Goal: Task Accomplishment & Management: Manage account settings

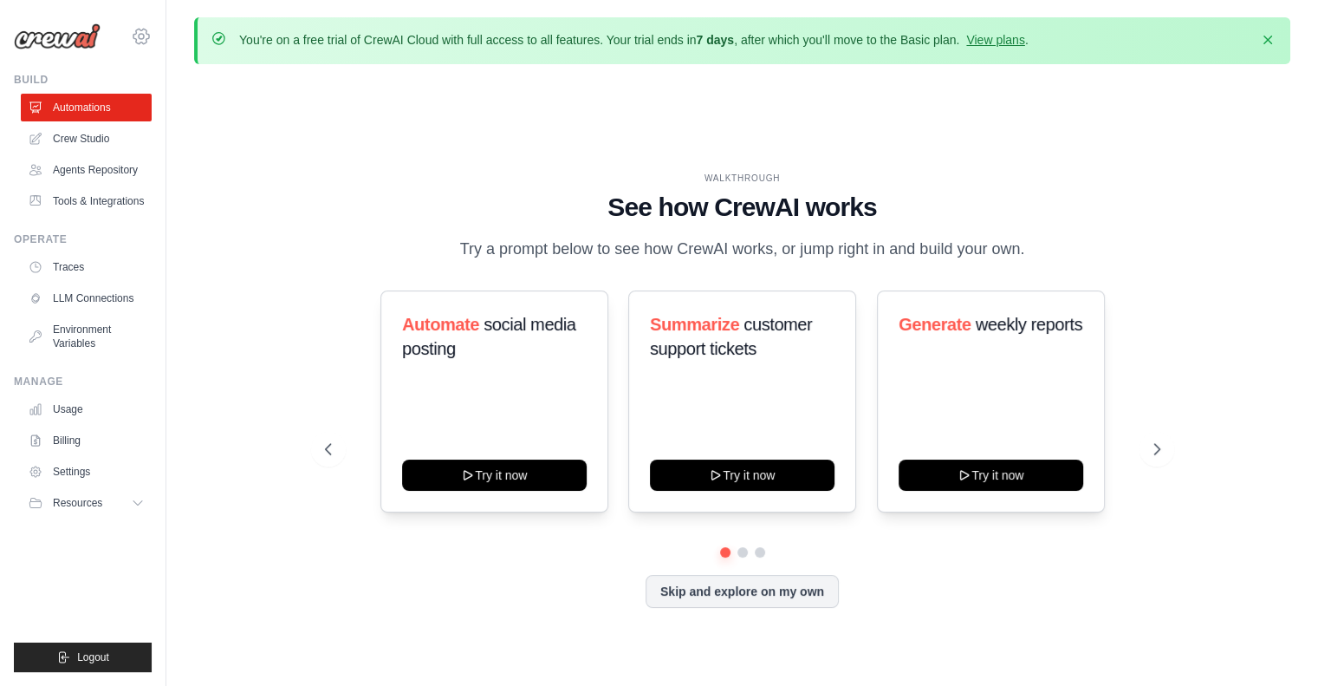
click at [135, 34] on icon at bounding box center [141, 36] width 21 height 21
click at [196, 107] on span "Settings" at bounding box center [216, 107] width 137 height 17
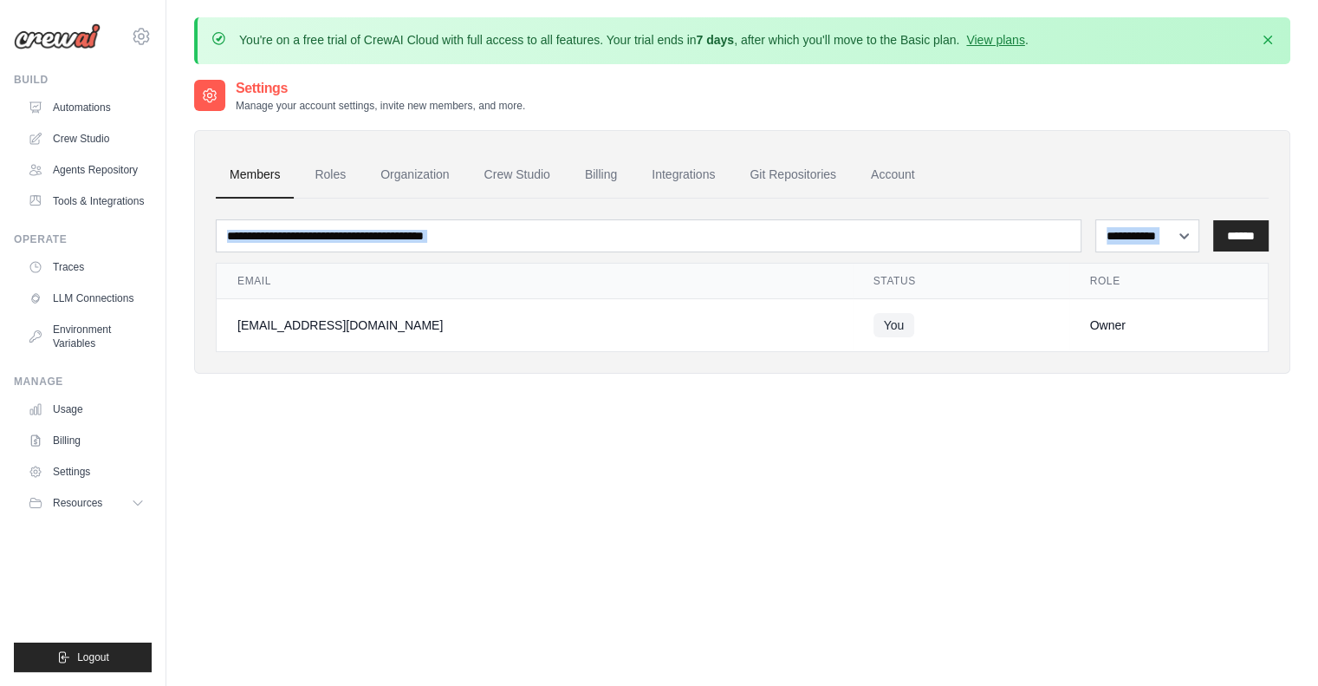
drag, startPoint x: 1277, startPoint y: 616, endPoint x: 232, endPoint y: 238, distance: 1111.4
click at [232, 238] on div "**********" at bounding box center [742, 421] width 1096 height 686
click at [426, 510] on div "**********" at bounding box center [742, 421] width 1096 height 686
click at [1270, 40] on icon "button" at bounding box center [1267, 39] width 17 height 17
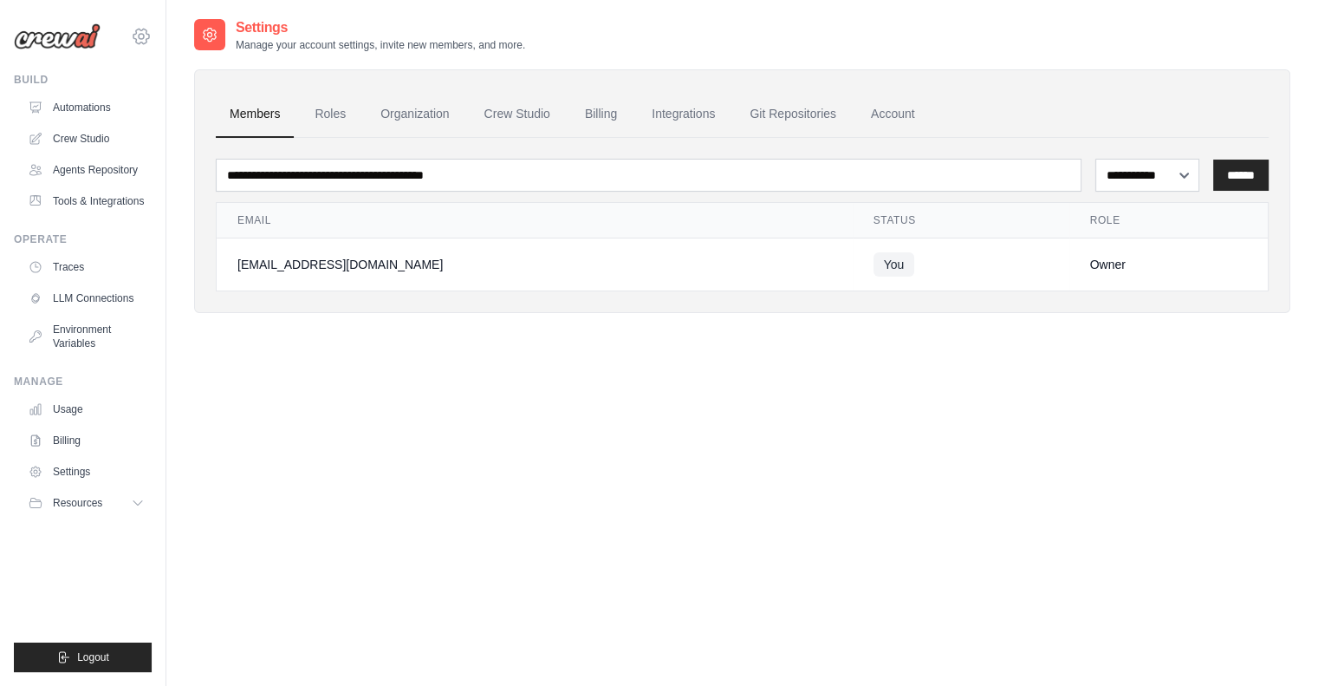
click at [138, 39] on icon at bounding box center [141, 36] width 21 height 21
click at [49, 41] on img at bounding box center [57, 36] width 87 height 26
click at [80, 445] on link "Billing" at bounding box center [88, 440] width 131 height 28
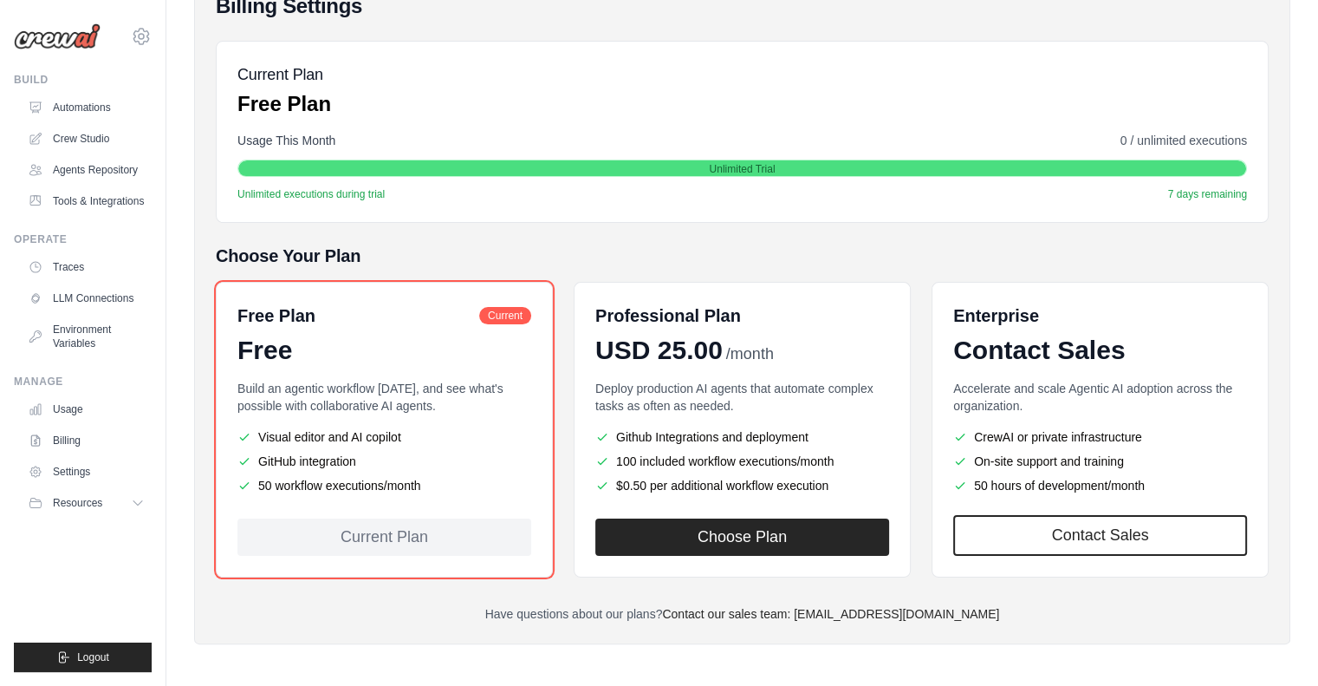
scroll to position [221, 0]
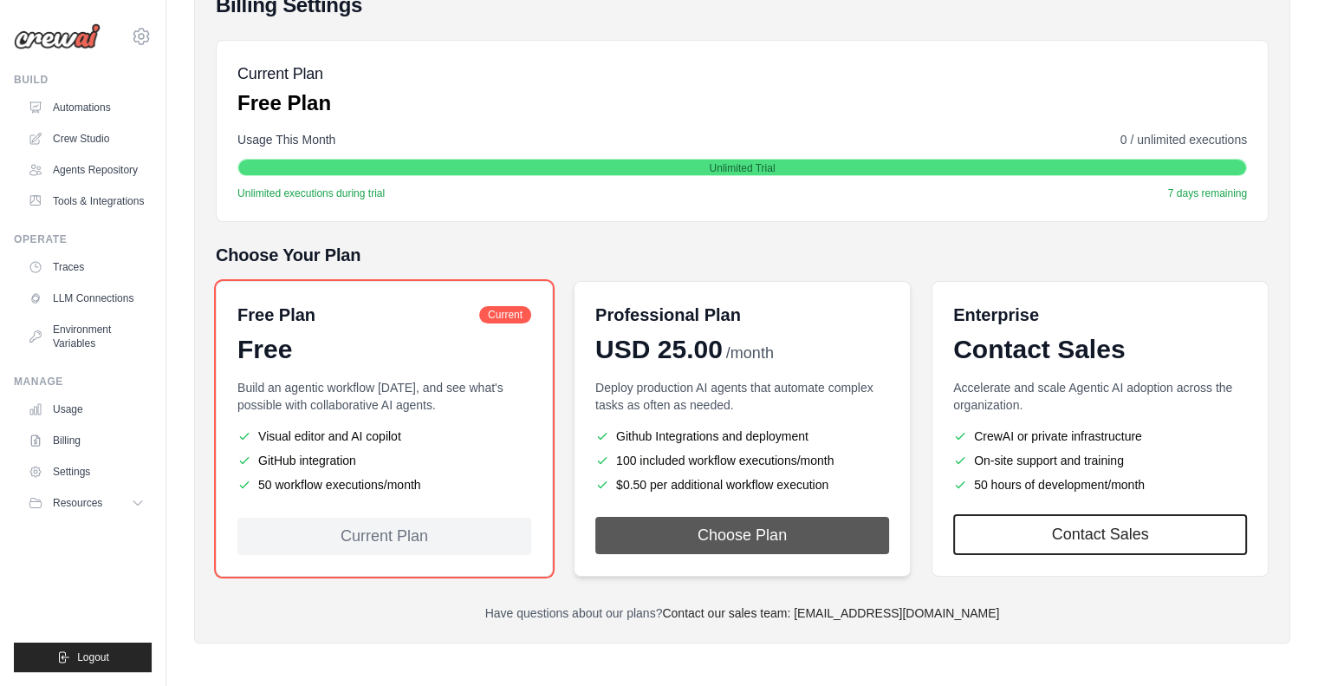
click at [803, 524] on button "Choose Plan" at bounding box center [742, 535] width 294 height 37
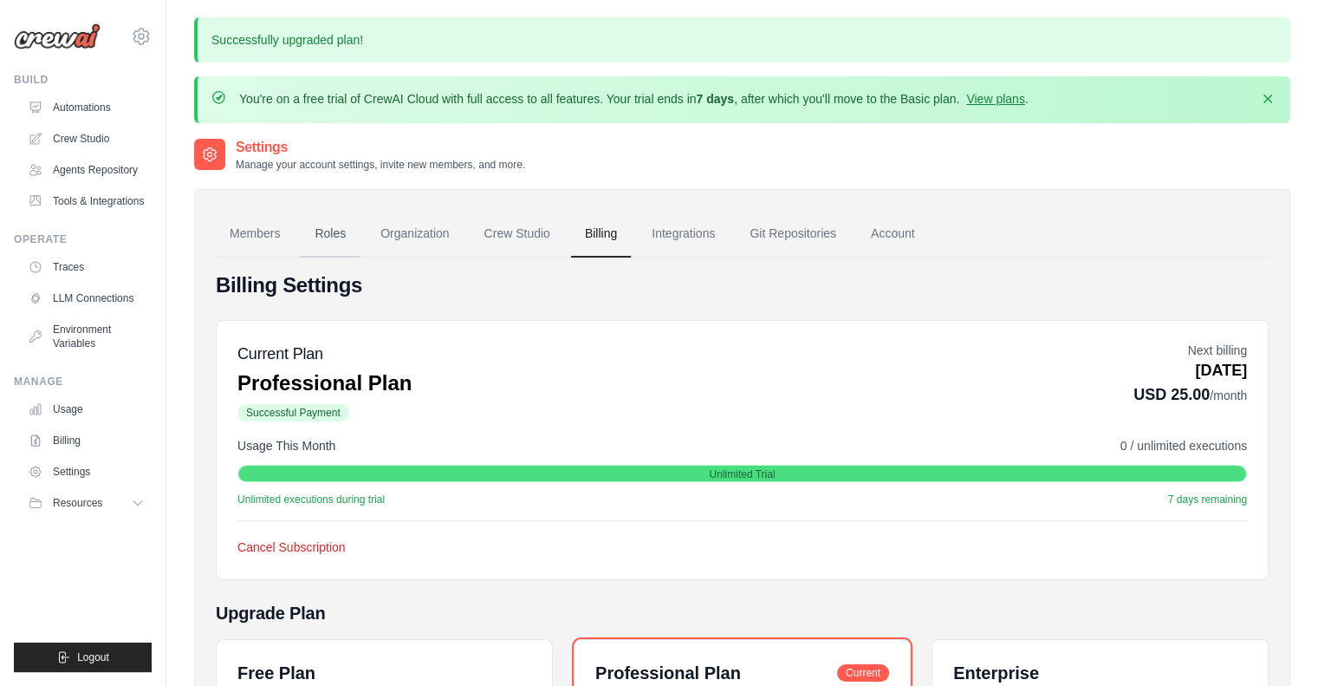
click at [340, 230] on link "Roles" at bounding box center [330, 234] width 59 height 47
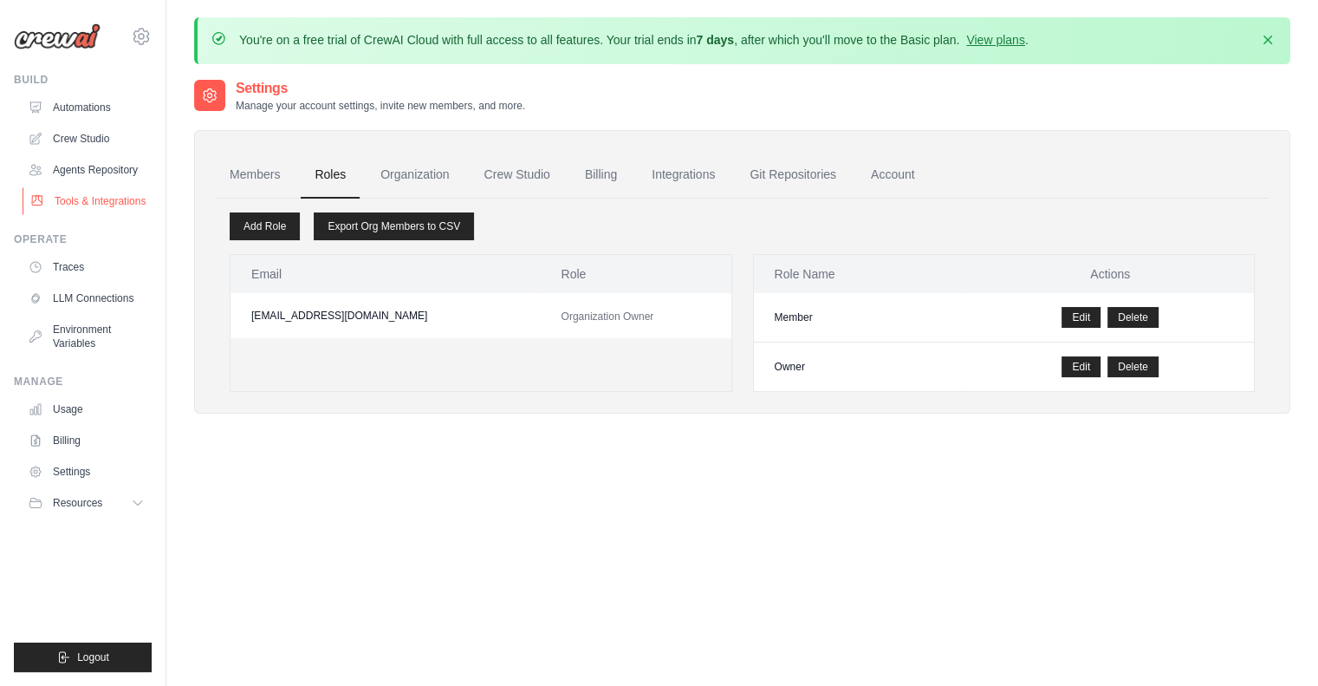
click at [107, 197] on link "Tools & Integrations" at bounding box center [88, 201] width 131 height 28
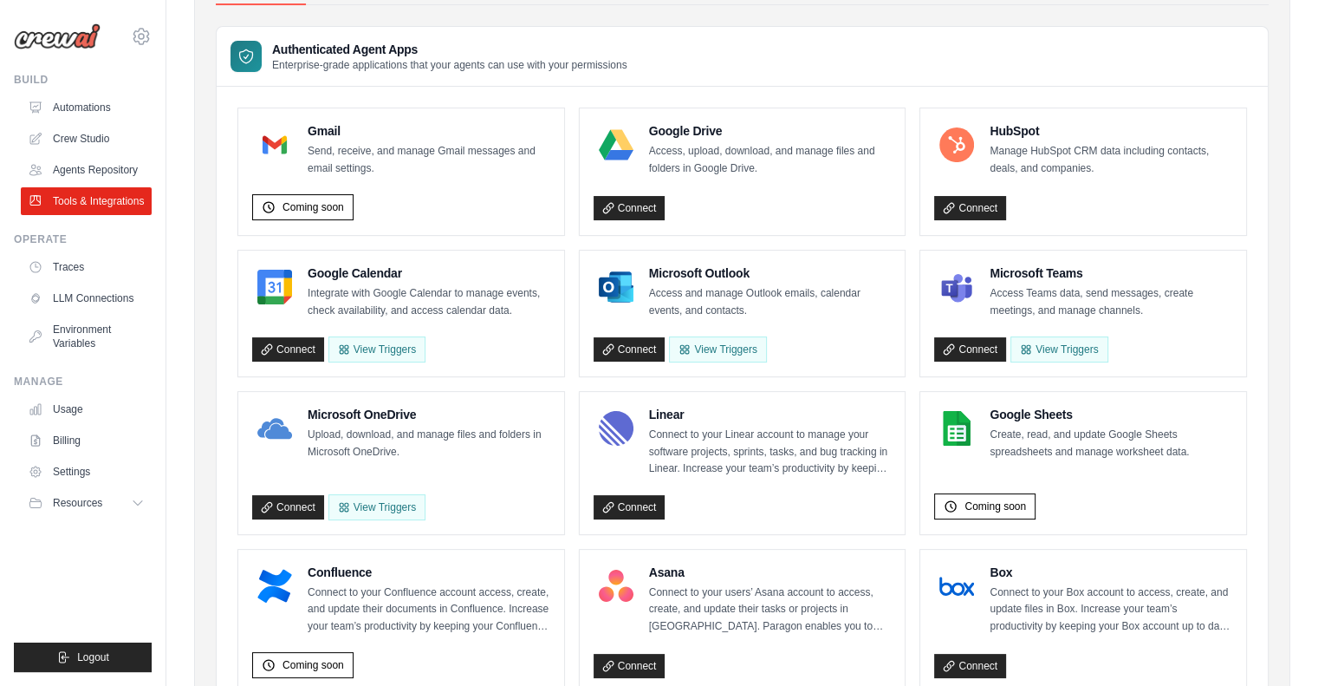
scroll to position [87, 0]
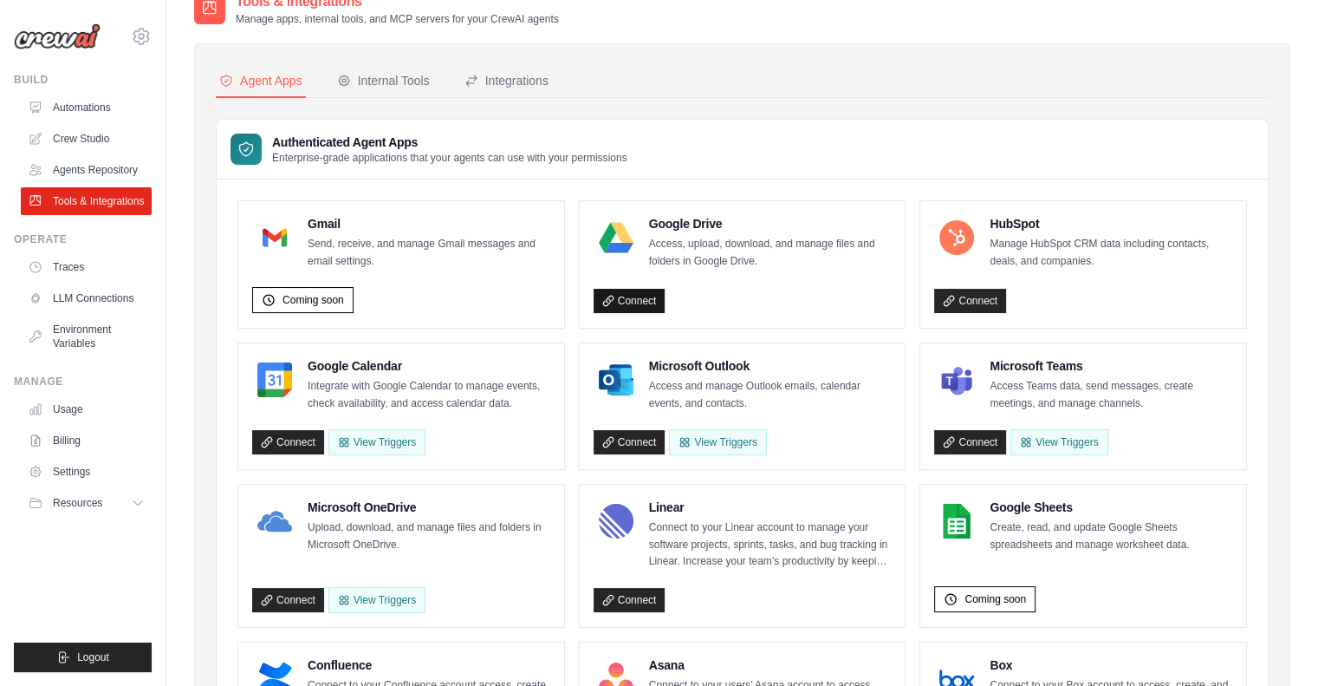
click at [635, 300] on link "Connect" at bounding box center [630, 301] width 72 height 24
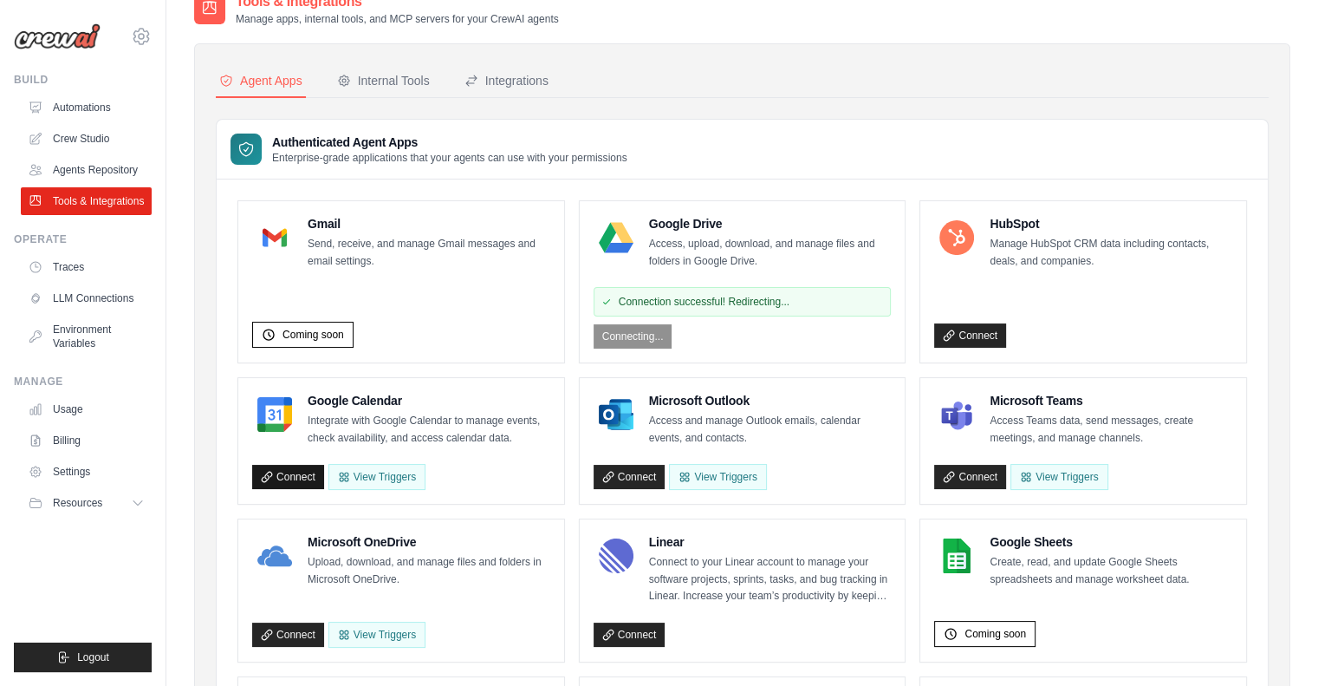
click at [298, 471] on link "Connect" at bounding box center [288, 477] width 72 height 24
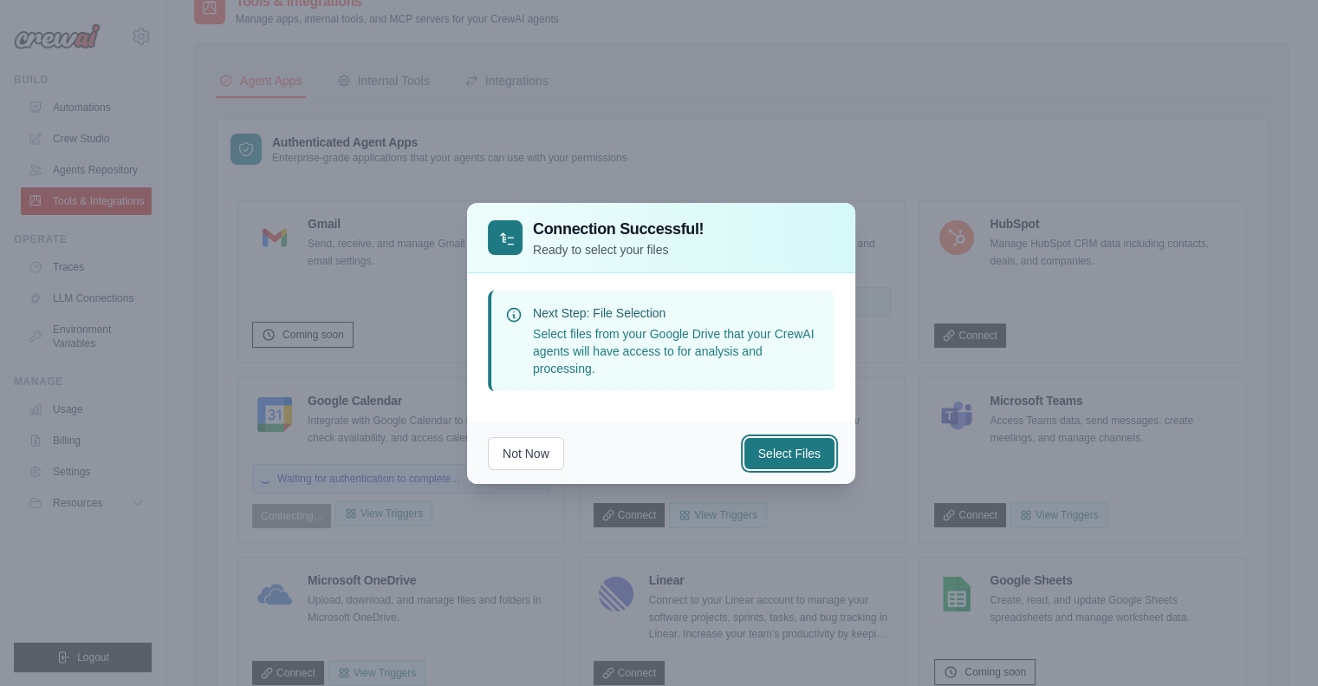
click at [779, 449] on button "Select Files" at bounding box center [789, 453] width 90 height 31
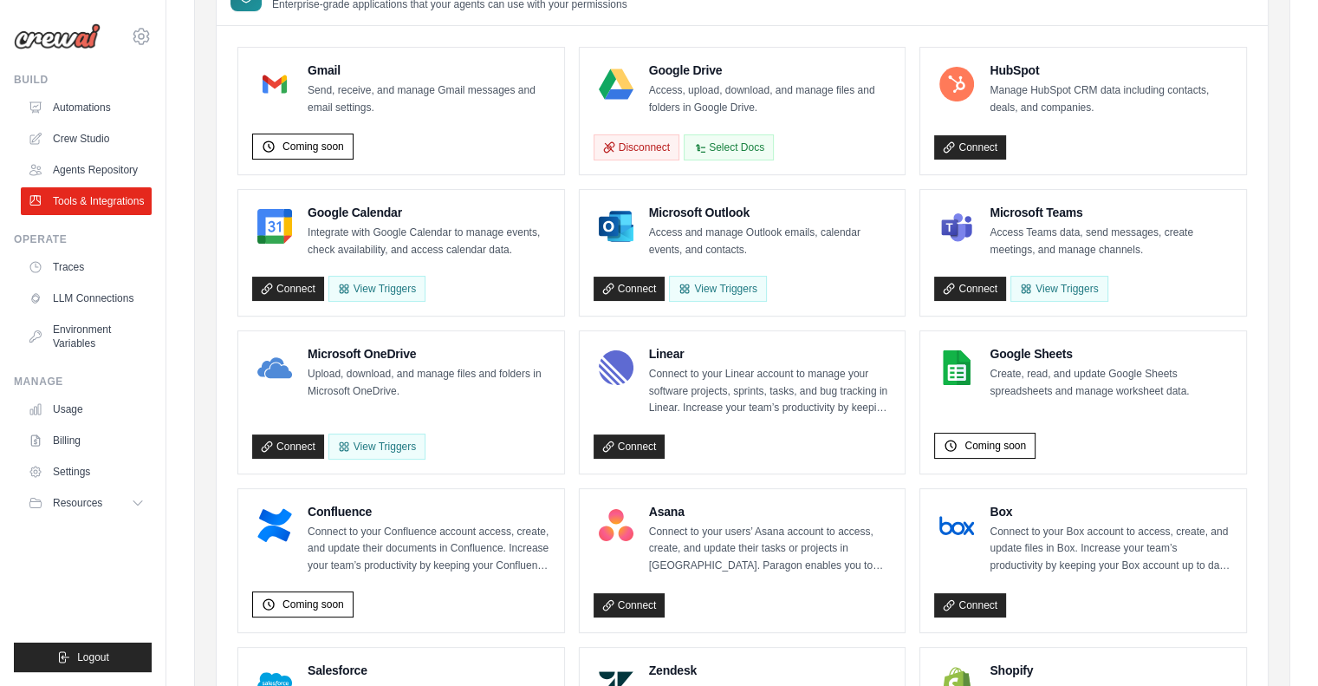
scroll to position [260, 0]
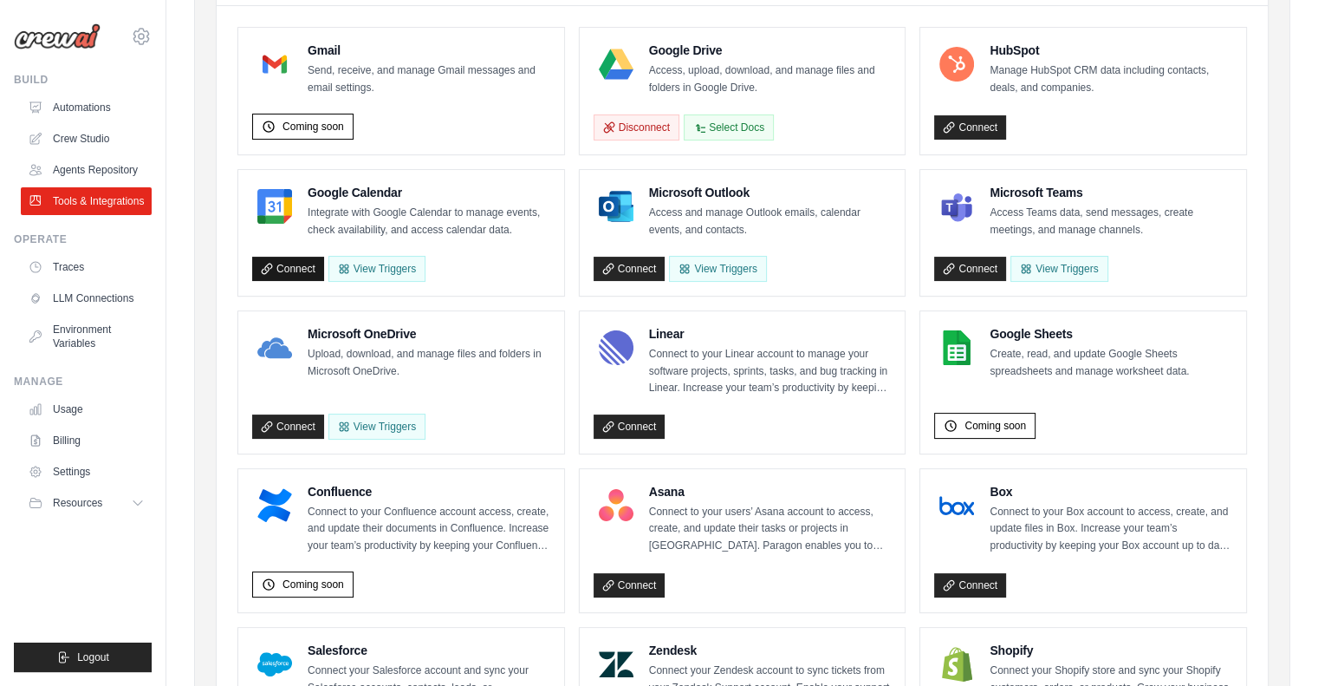
click at [299, 269] on link "Connect" at bounding box center [288, 269] width 72 height 24
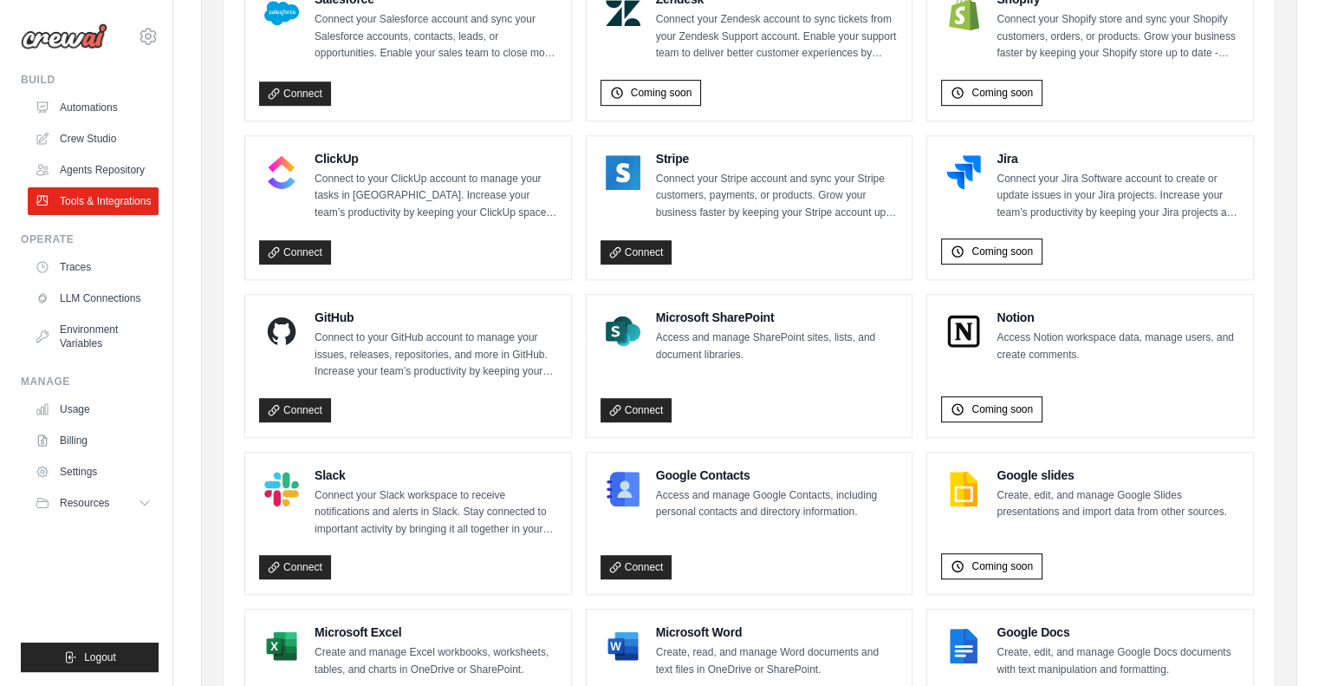
scroll to position [953, 0]
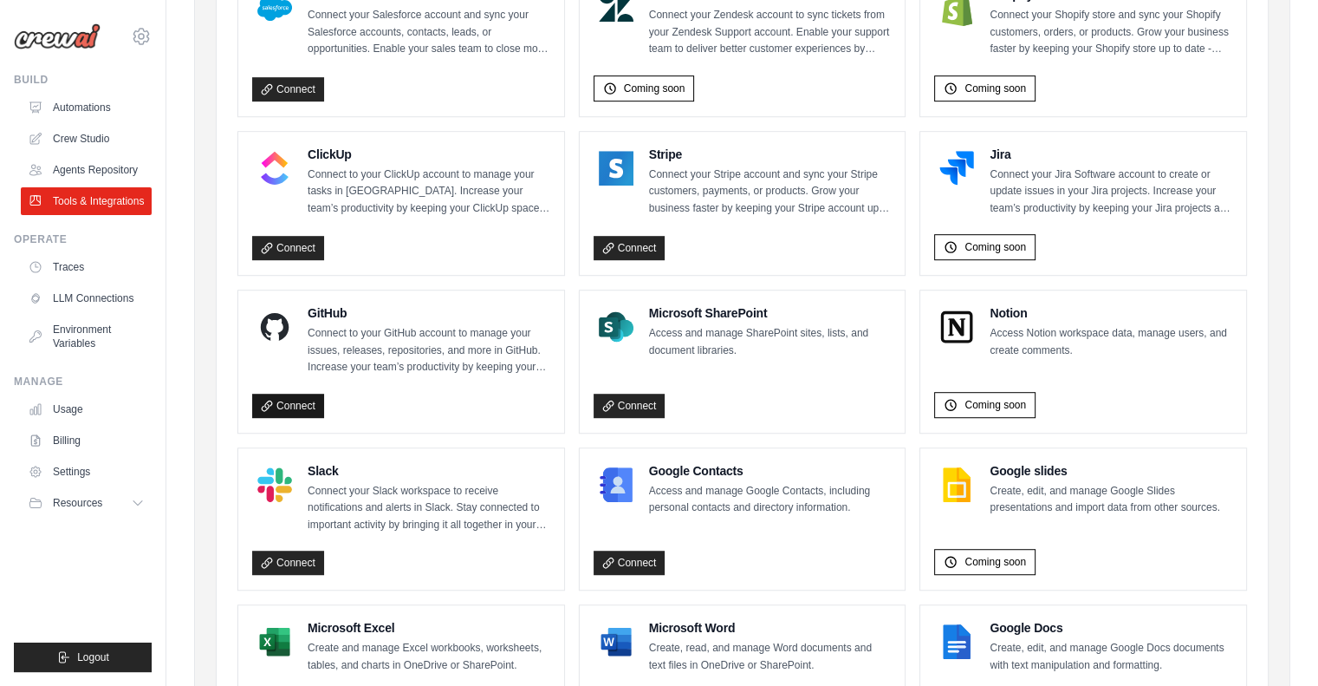
click at [304, 394] on link "Connect" at bounding box center [288, 405] width 72 height 24
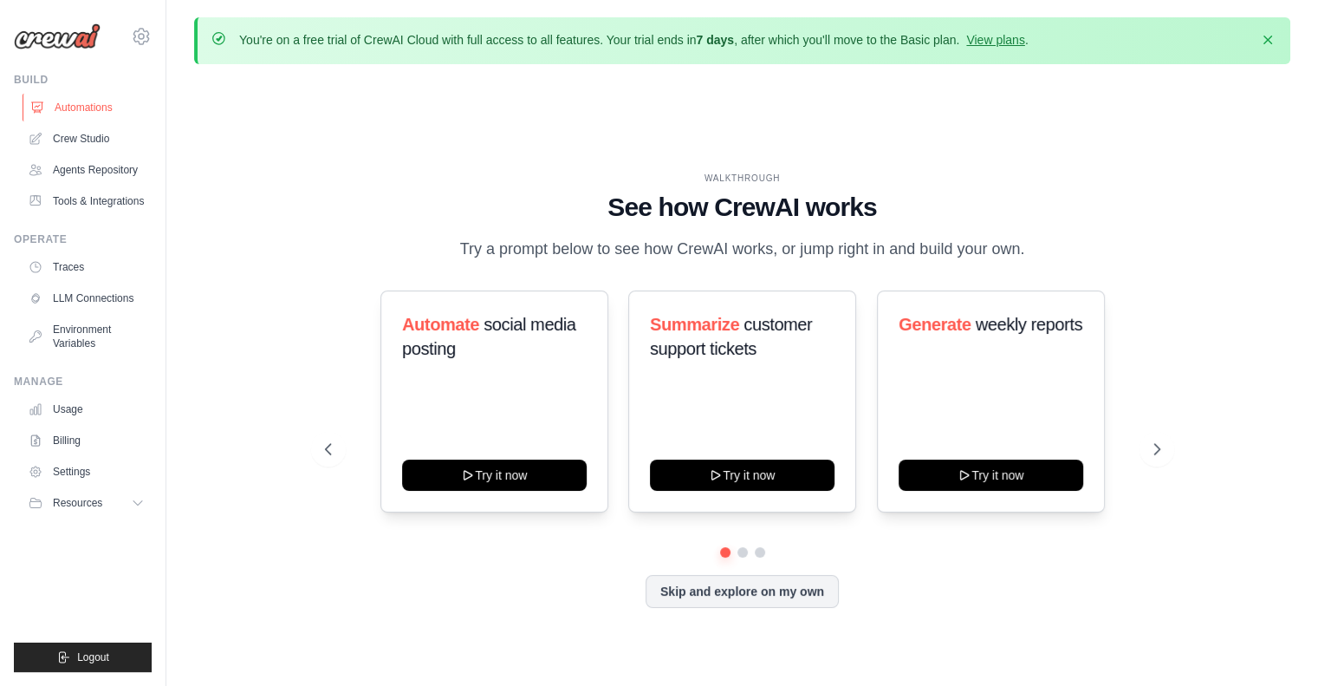
click at [66, 107] on link "Automations" at bounding box center [88, 108] width 131 height 28
click at [73, 203] on link "Tools & Integrations" at bounding box center [88, 201] width 131 height 28
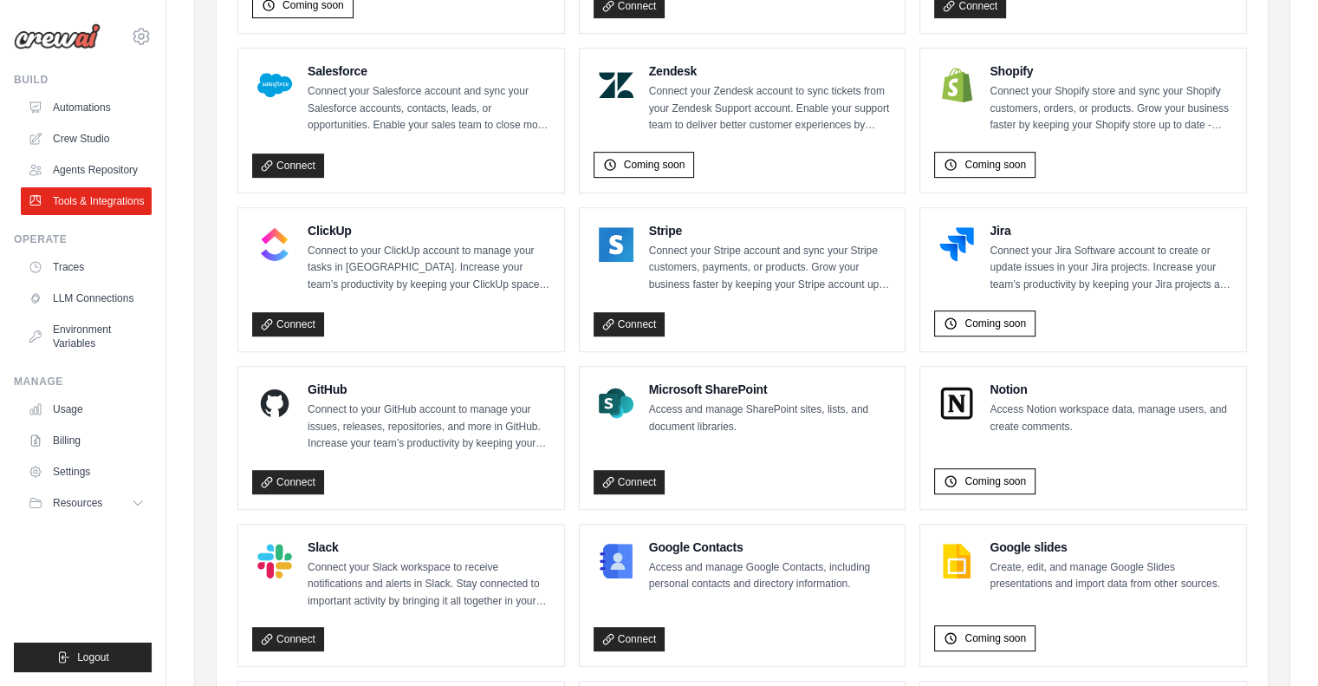
scroll to position [869, 0]
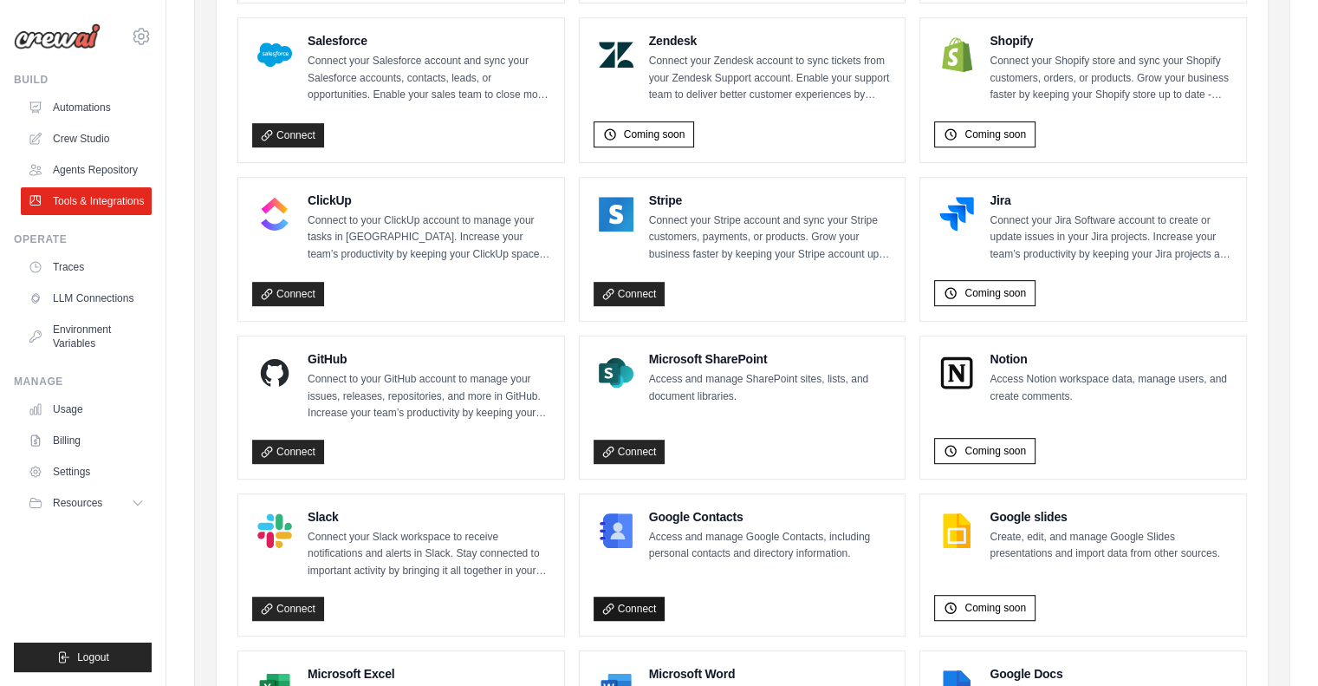
click at [614, 602] on icon at bounding box center [608, 608] width 12 height 12
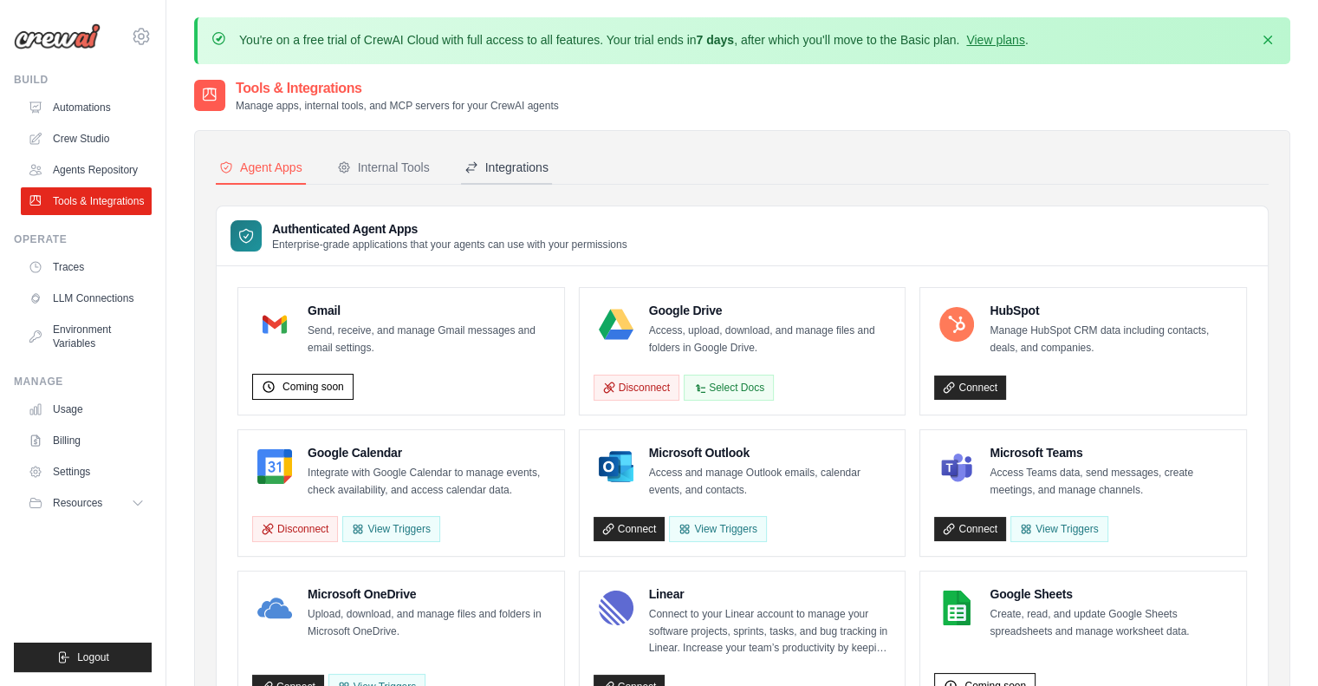
click at [510, 172] on div "Integrations" at bounding box center [507, 167] width 84 height 17
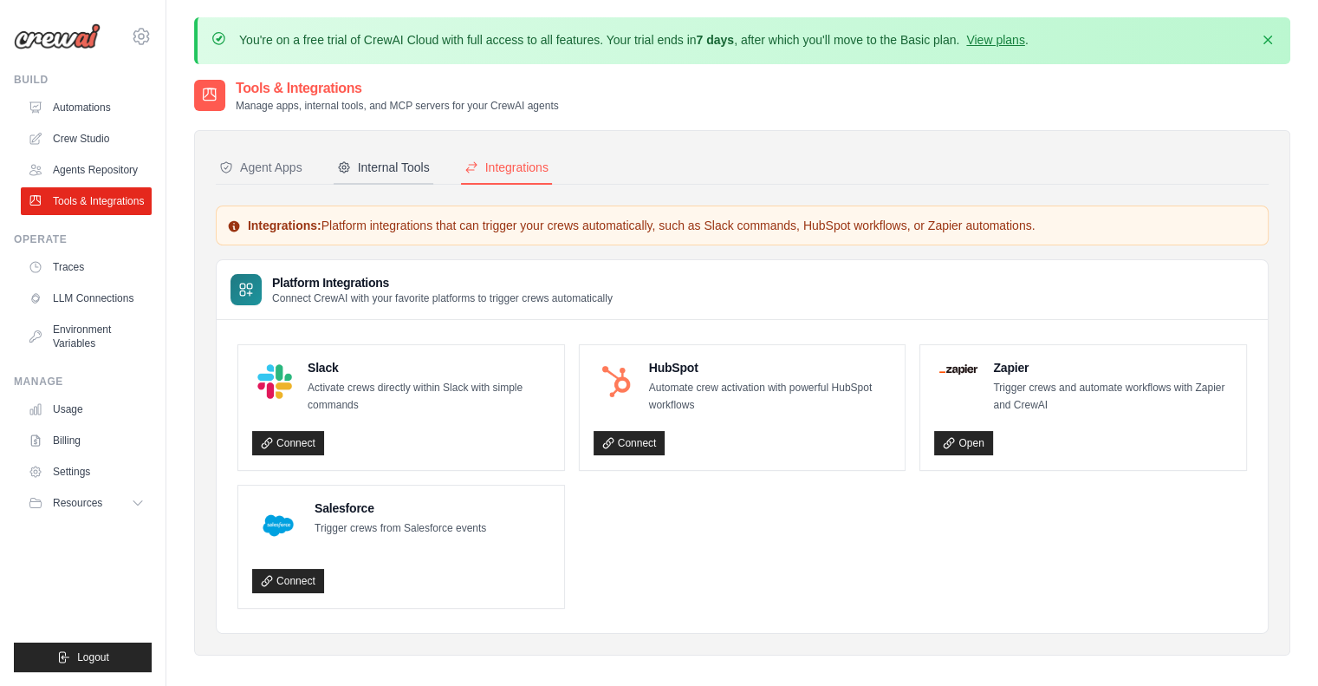
click at [405, 155] on button "Internal Tools" at bounding box center [384, 168] width 100 height 33
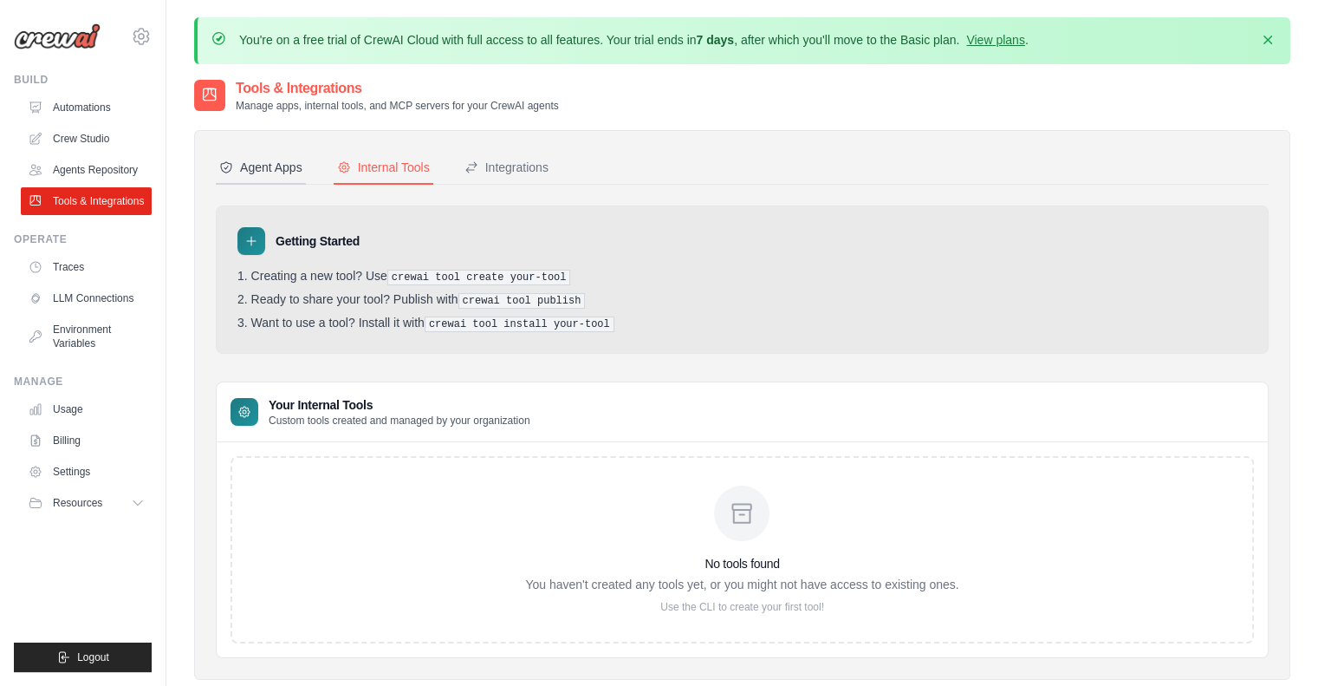
click at [284, 162] on div "Agent Apps" at bounding box center [260, 167] width 83 height 17
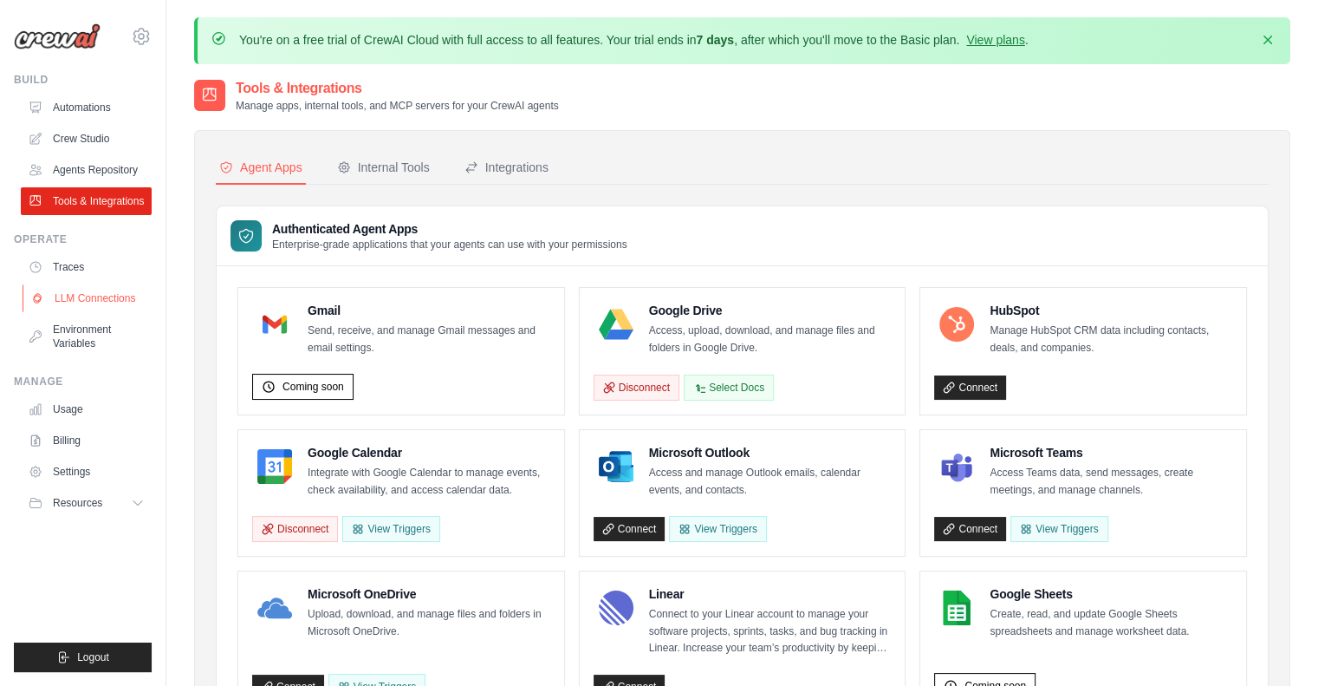
click at [105, 301] on link "LLM Connections" at bounding box center [88, 298] width 131 height 28
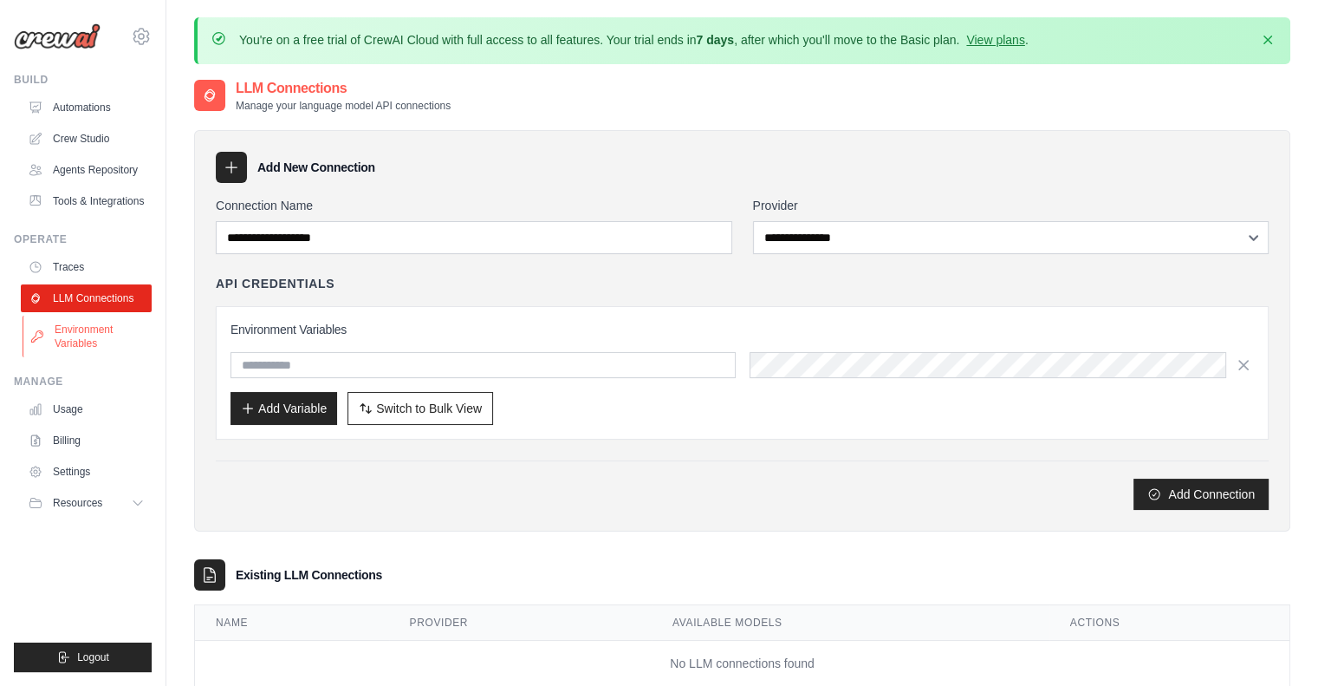
click at [93, 345] on link "Environment Variables" at bounding box center [88, 336] width 131 height 42
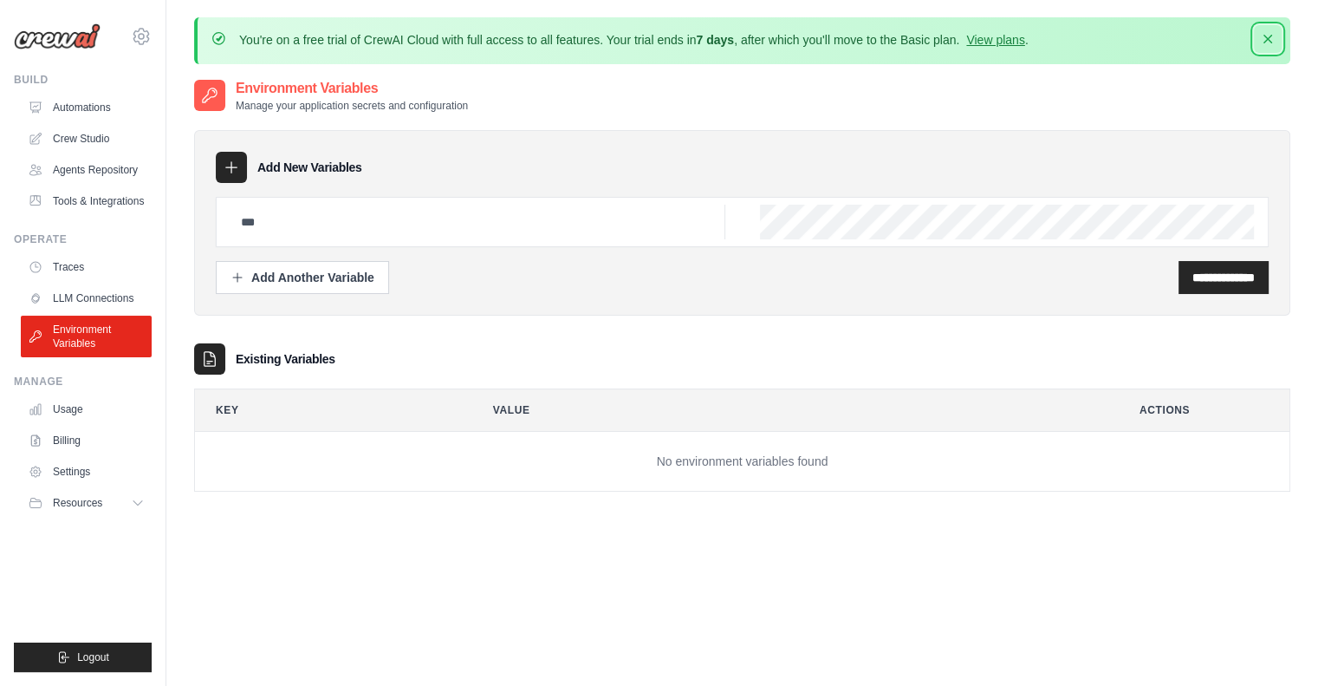
click at [1272, 39] on icon "button" at bounding box center [1267, 38] width 17 height 17
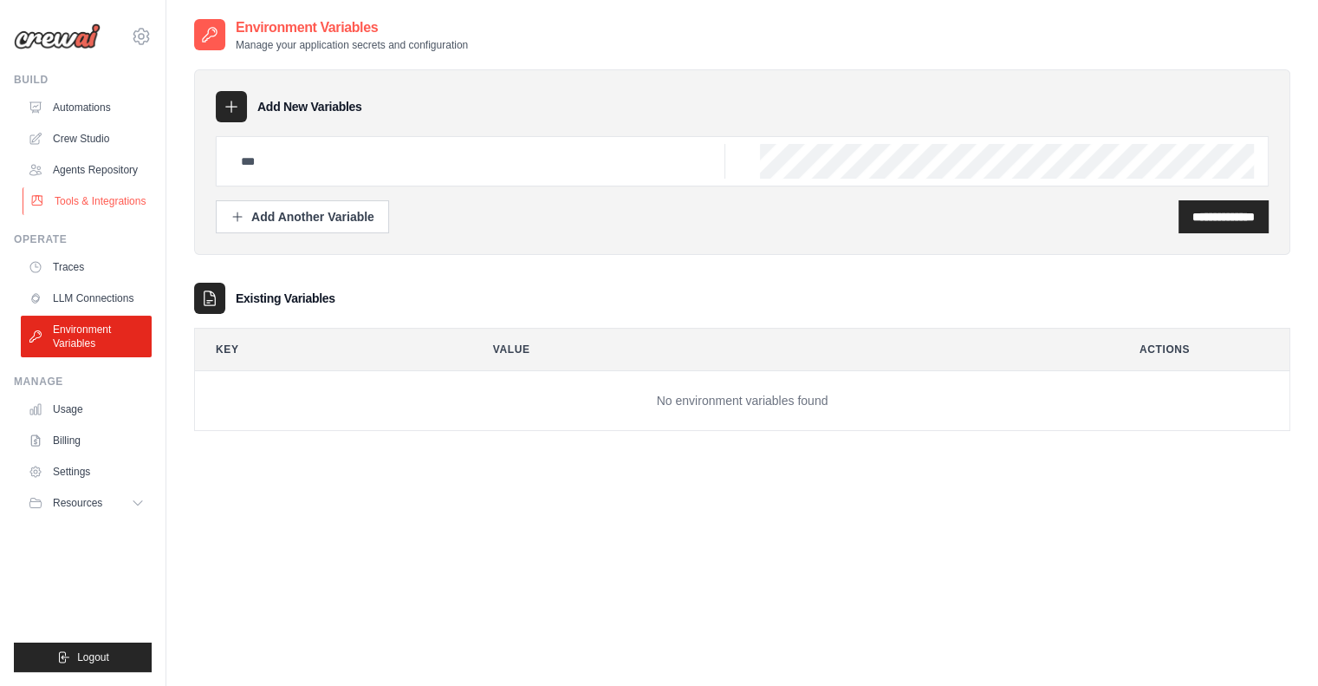
click at [90, 193] on link "Tools & Integrations" at bounding box center [88, 201] width 131 height 28
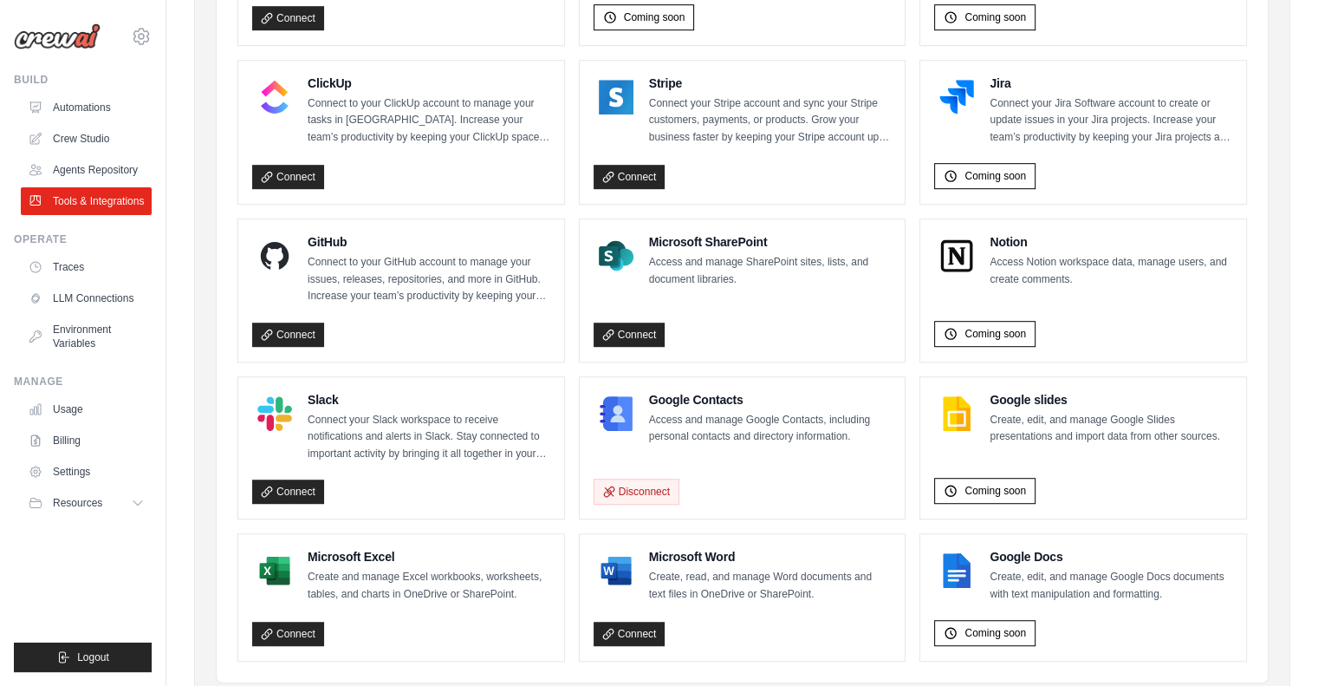
scroll to position [1043, 0]
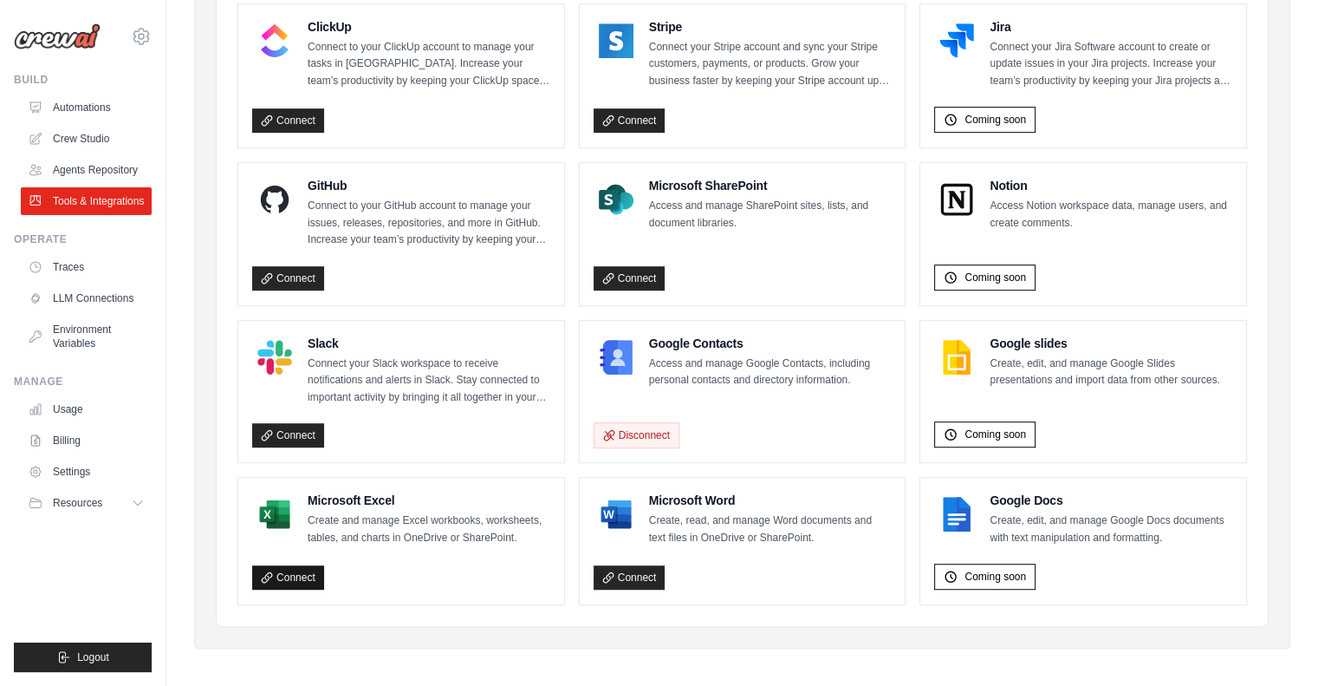
click at [303, 570] on link "Connect" at bounding box center [288, 577] width 72 height 24
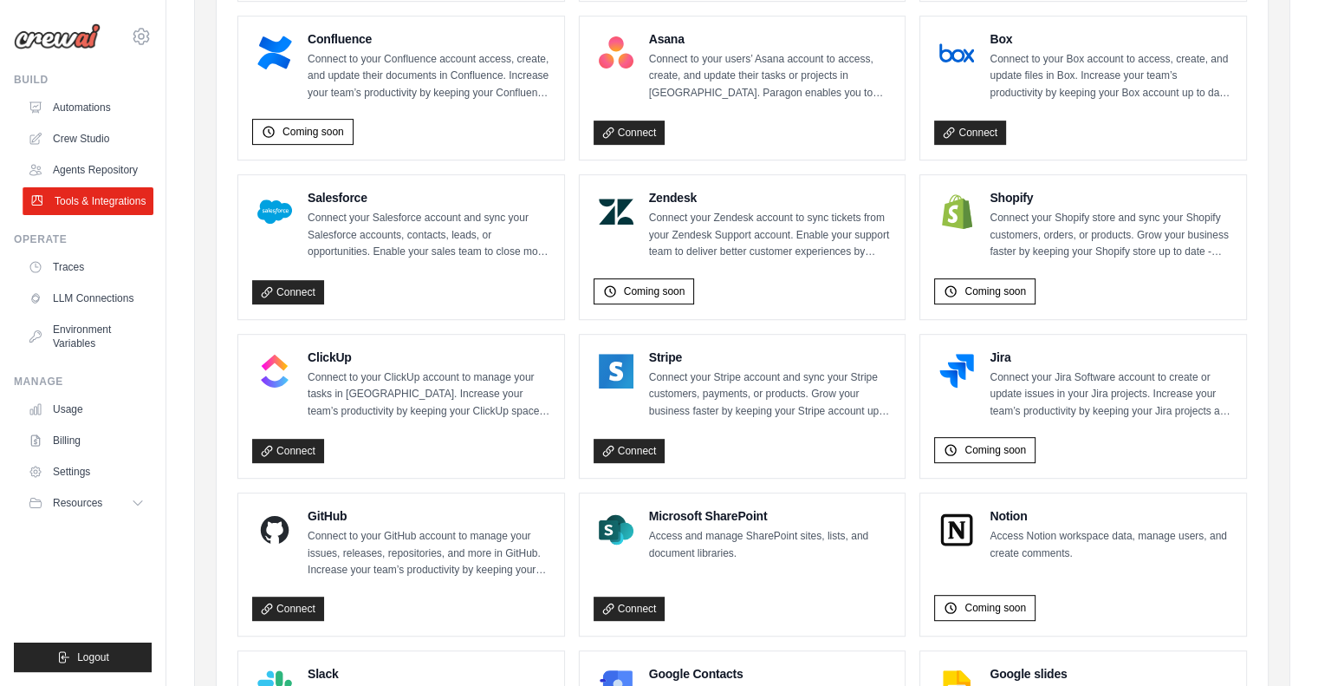
scroll to position [696, 0]
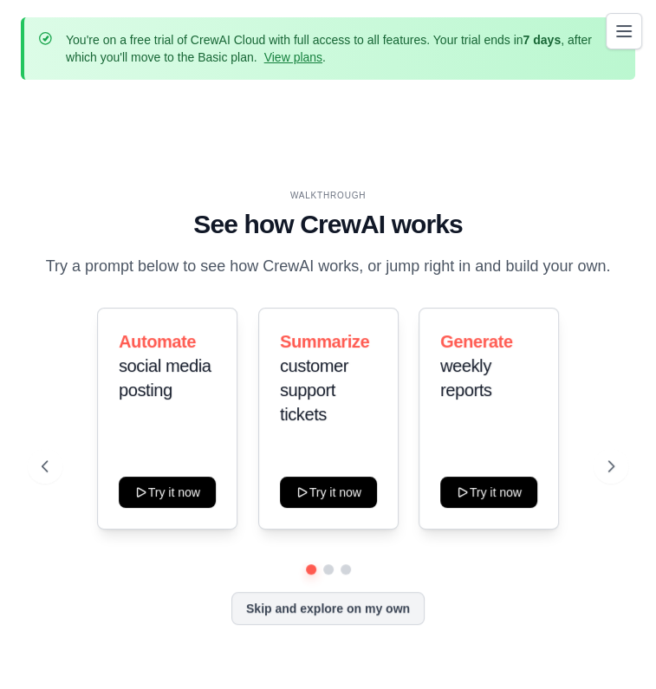
click at [621, 40] on icon "Toggle navigation" at bounding box center [624, 31] width 21 height 21
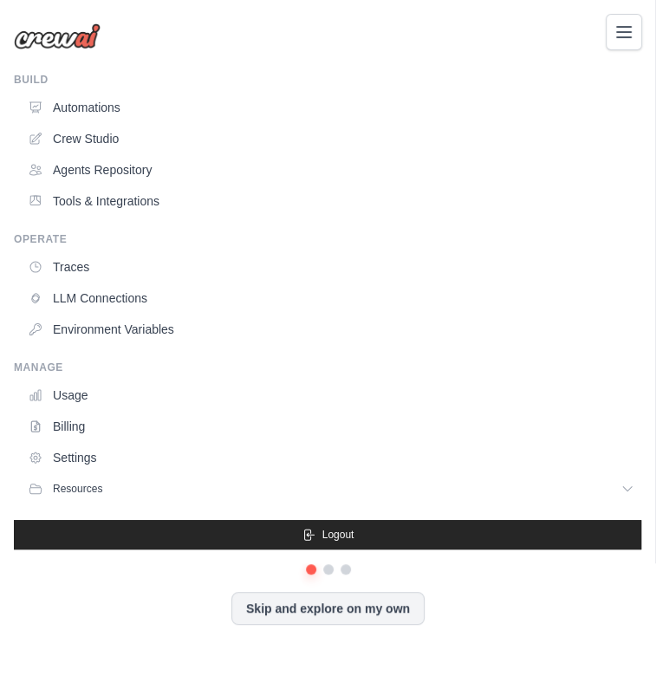
click at [328, 609] on div "[EMAIL_ADDRESS][DOMAIN_NAME] Settings Build Automations" at bounding box center [328, 344] width 656 height 689
click at [370, 606] on div "[EMAIL_ADDRESS][DOMAIN_NAME] Settings Build Automations" at bounding box center [328, 344] width 656 height 689
click at [329, 571] on div "[EMAIL_ADDRESS][DOMAIN_NAME] Settings Build Automations" at bounding box center [328, 344] width 656 height 689
click at [75, 457] on link "Settings" at bounding box center [333, 458] width 621 height 28
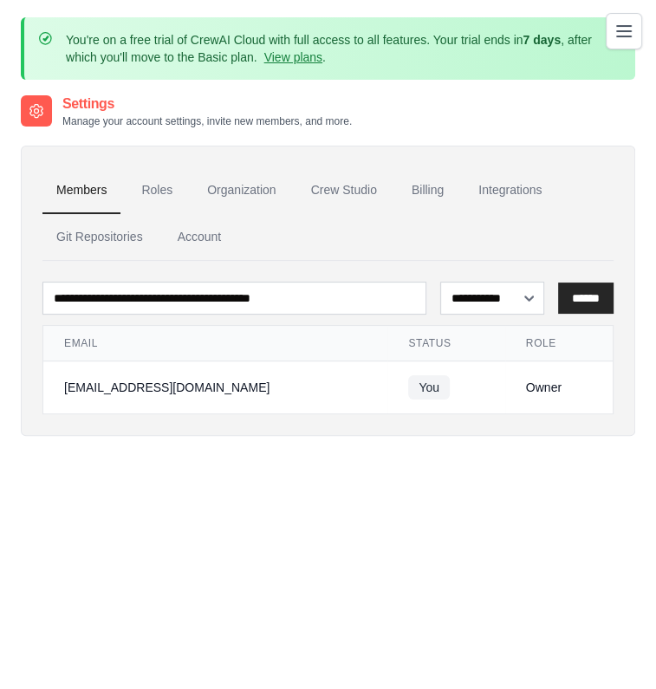
click at [631, 26] on icon "Toggle navigation" at bounding box center [624, 31] width 14 height 10
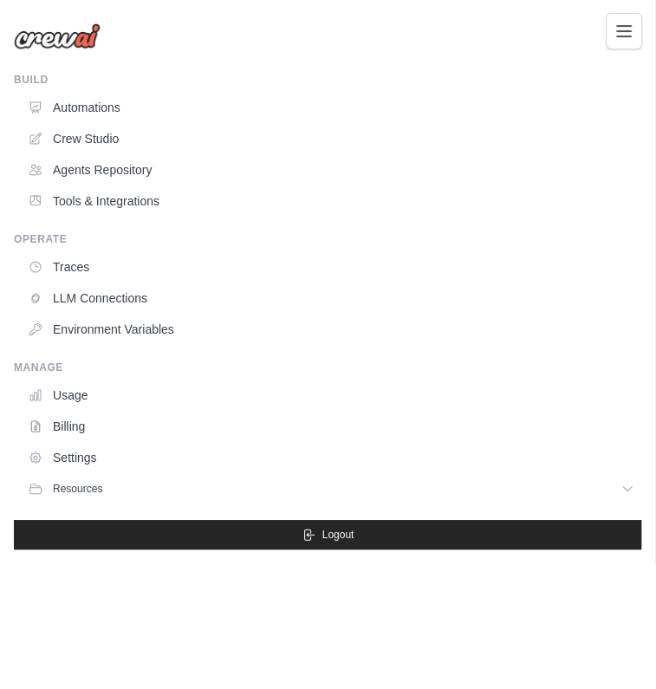
click at [631, 26] on icon "Toggle navigation" at bounding box center [624, 31] width 14 height 10
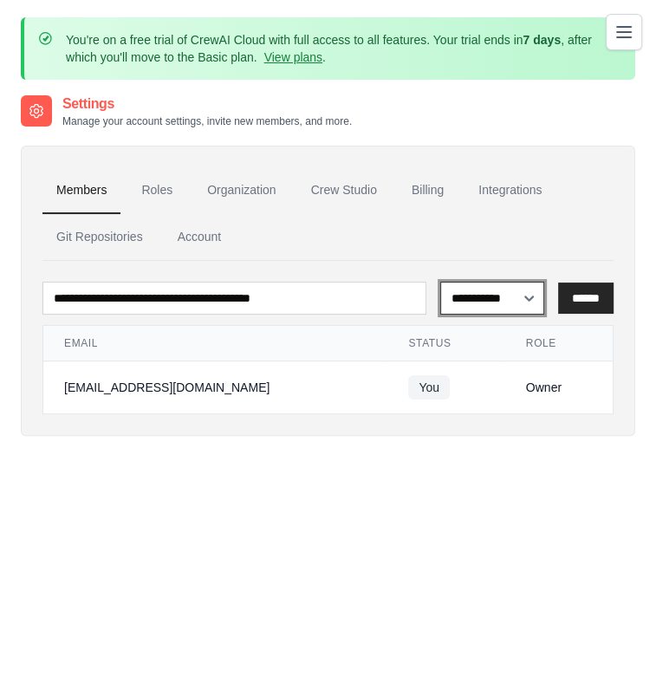
click at [498, 291] on select "**********" at bounding box center [492, 298] width 104 height 33
click at [498, 290] on select "**********" at bounding box center [492, 298] width 104 height 33
click at [504, 187] on link "Integrations" at bounding box center [510, 190] width 91 height 47
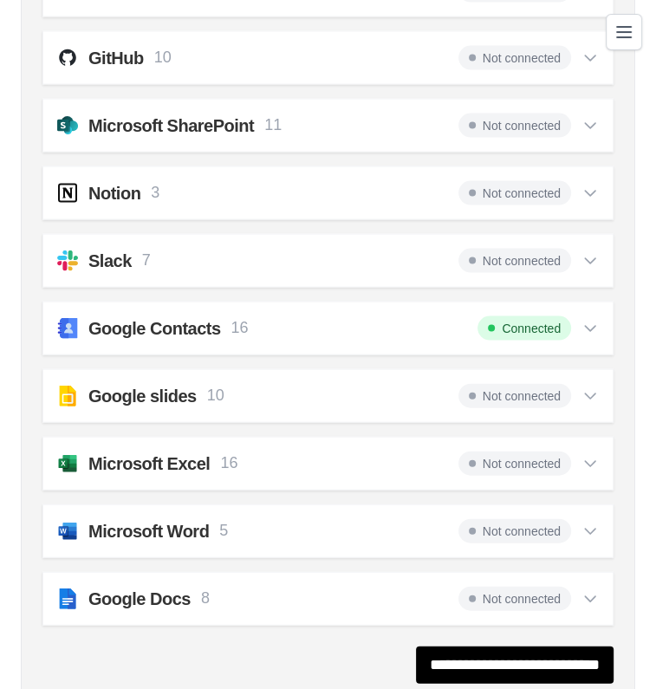
scroll to position [1733, 0]
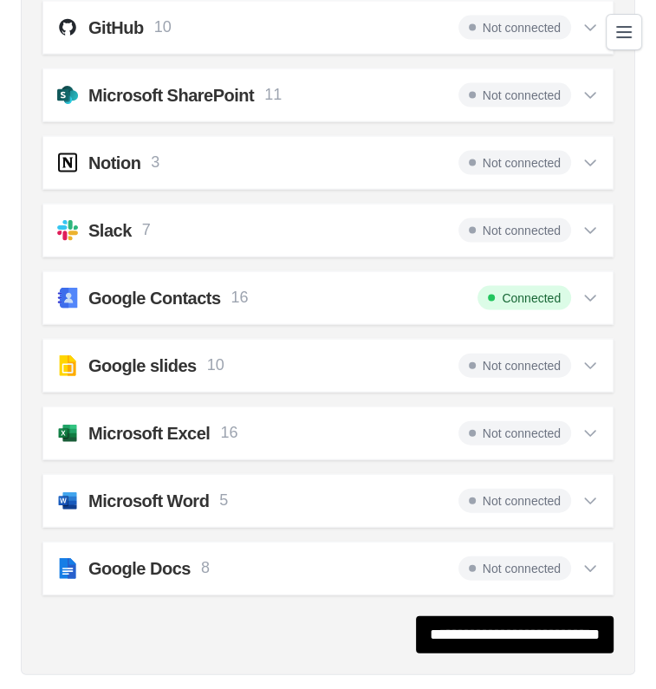
click at [534, 556] on span "Not connected" at bounding box center [514, 568] width 113 height 24
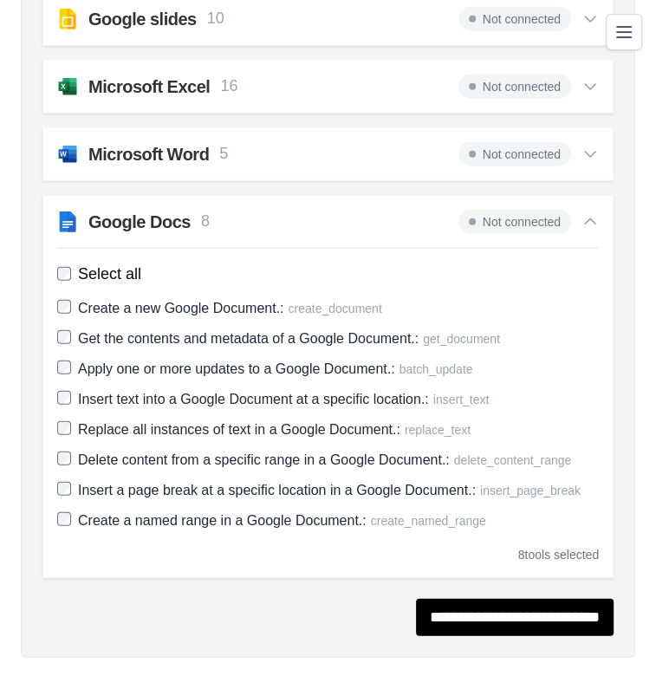
scroll to position [2082, 0]
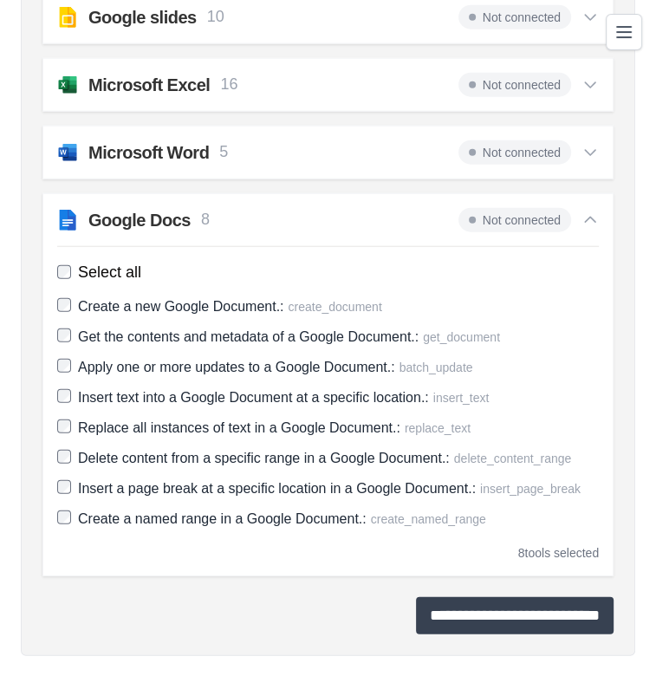
click at [498, 607] on input "**********" at bounding box center [515, 615] width 198 height 37
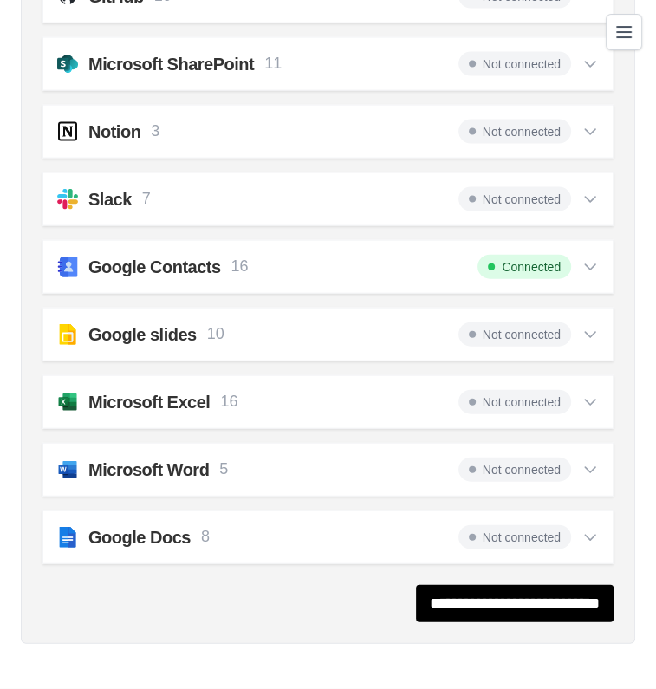
scroll to position [0, 0]
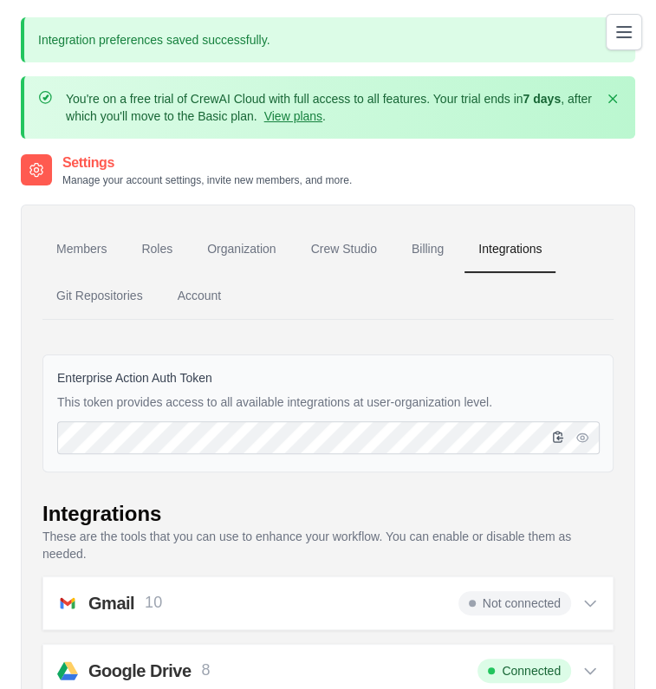
click at [555, 436] on icon "button" at bounding box center [558, 437] width 14 height 14
click at [589, 436] on button "button" at bounding box center [582, 436] width 21 height 21
drag, startPoint x: 343, startPoint y: 483, endPoint x: 380, endPoint y: 466, distance: 39.9
click at [554, 433] on icon "button" at bounding box center [558, 437] width 14 height 14
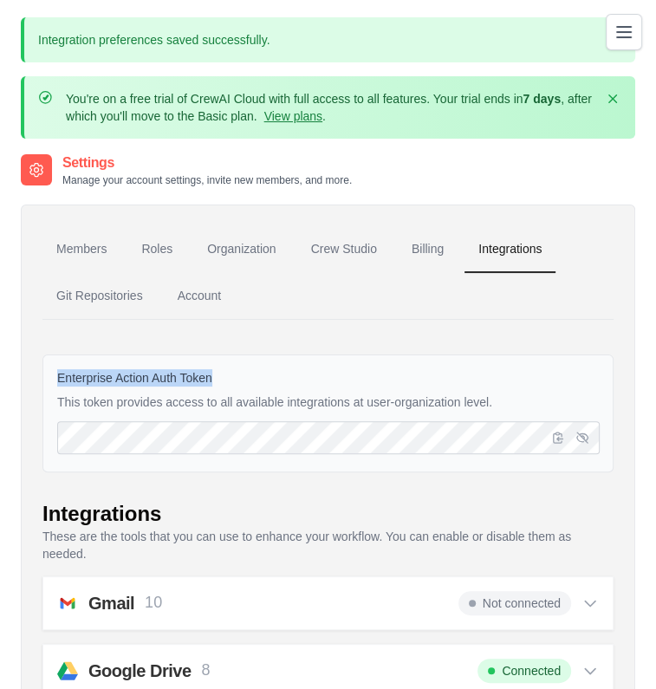
drag, startPoint x: 213, startPoint y: 374, endPoint x: 55, endPoint y: 380, distance: 157.8
click at [55, 380] on div "Enterprise Action Auth Token This token provides access to all available integr…" at bounding box center [327, 413] width 571 height 118
copy label "Enterprise Action Auth Token"
click at [416, 249] on link "Billing" at bounding box center [428, 249] width 60 height 47
